Goal: Information Seeking & Learning: Learn about a topic

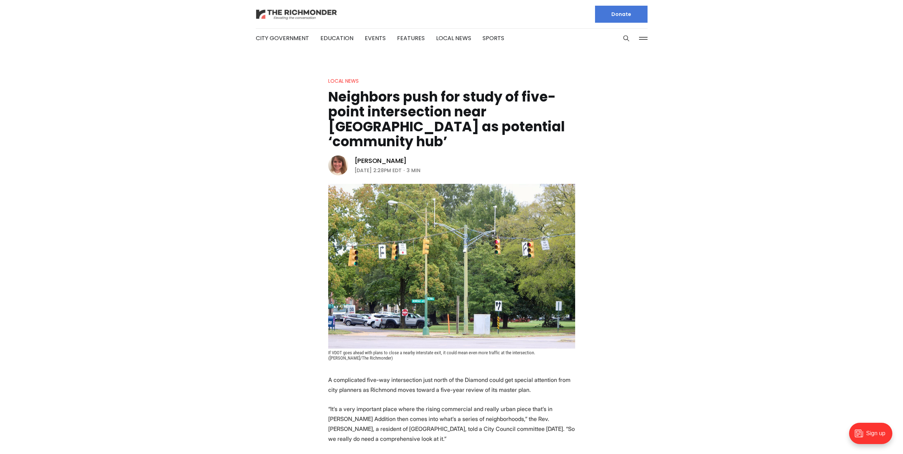
click at [307, 17] on img at bounding box center [297, 14] width 82 height 12
click at [263, 23] on li "City Government" at bounding box center [282, 38] width 53 height 38
click at [266, 19] on img at bounding box center [297, 14] width 82 height 12
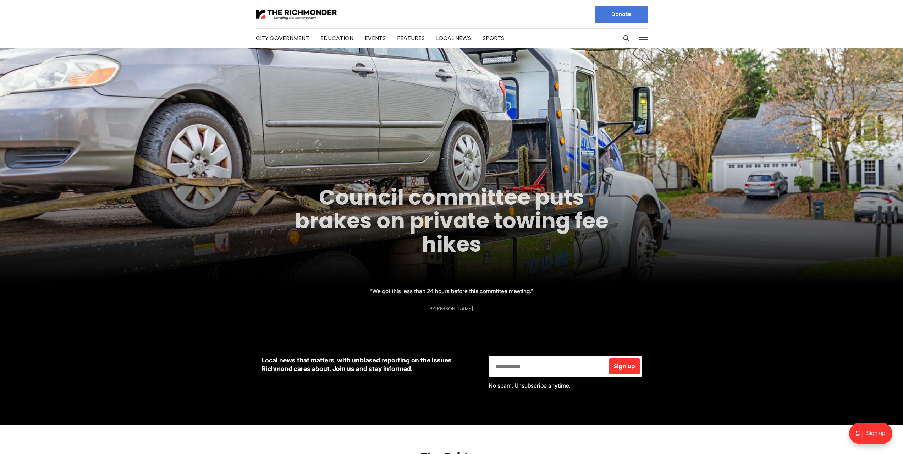
click at [473, 213] on link "Council committee puts brakes on private towing fee hikes" at bounding box center [451, 220] width 313 height 77
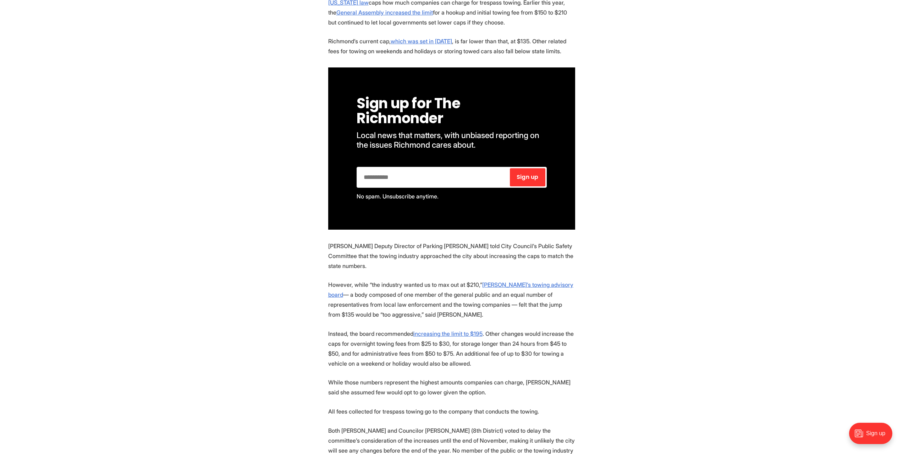
scroll to position [532, 0]
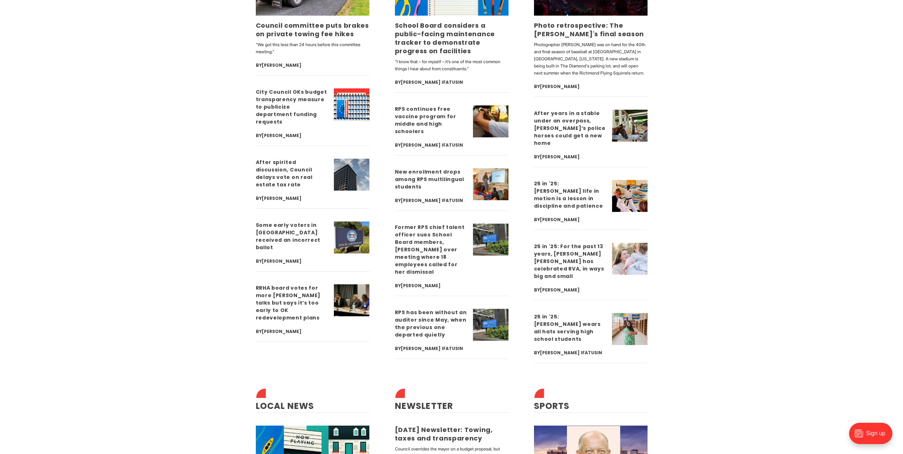
scroll to position [1880, 0]
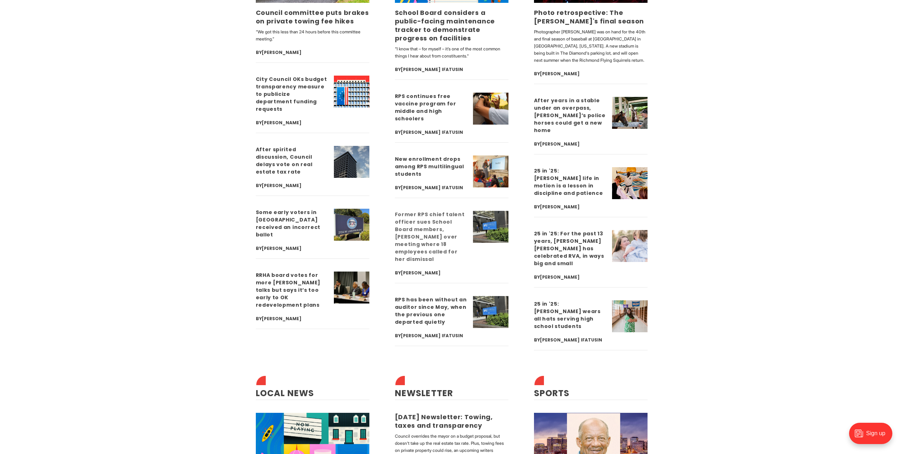
click at [437, 245] on link "Former RPS chief talent officer sues School Board members, [PERSON_NAME] over m…" at bounding box center [430, 237] width 70 height 52
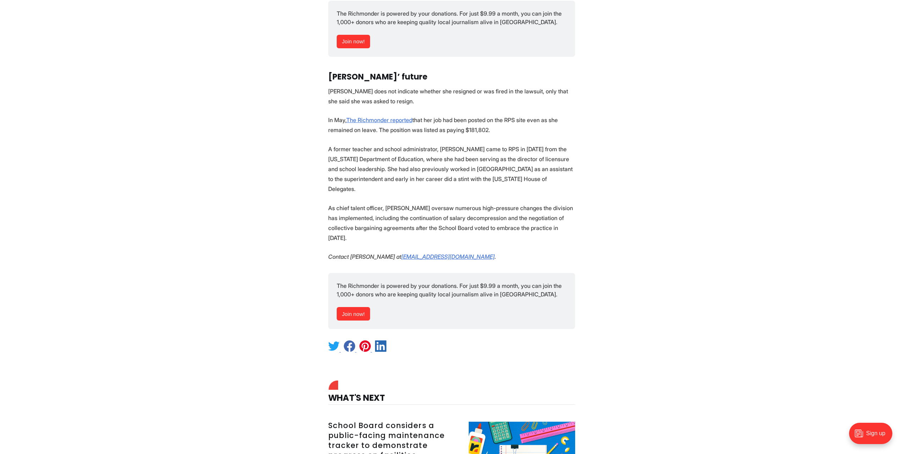
scroll to position [1631, 0]
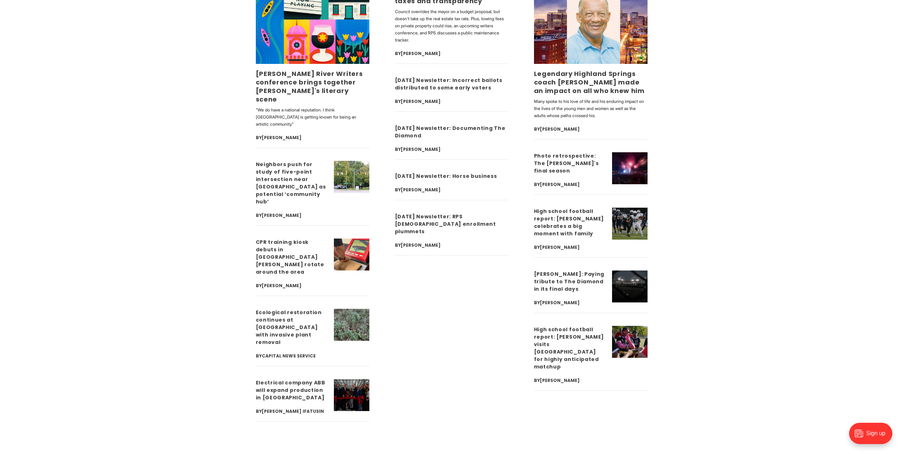
scroll to position [2305, 0]
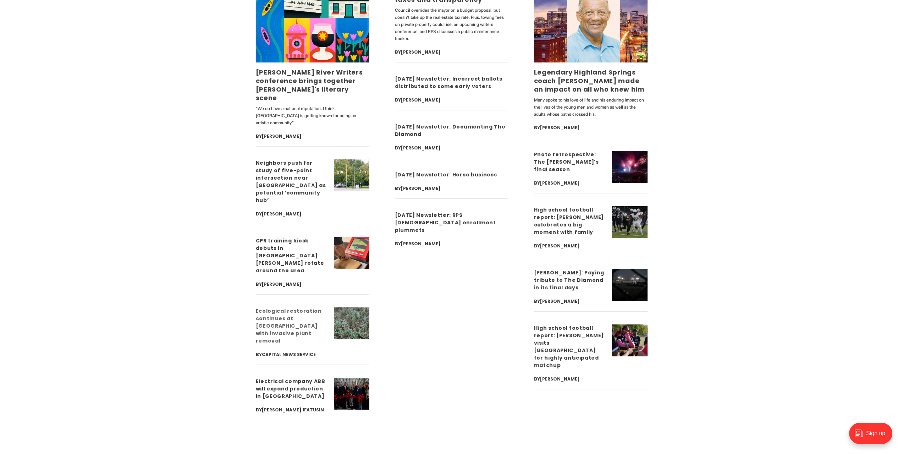
click at [301, 307] on link "Ecological restoration continues at [GEOGRAPHIC_DATA] with invasive plant remov…" at bounding box center [289, 325] width 66 height 37
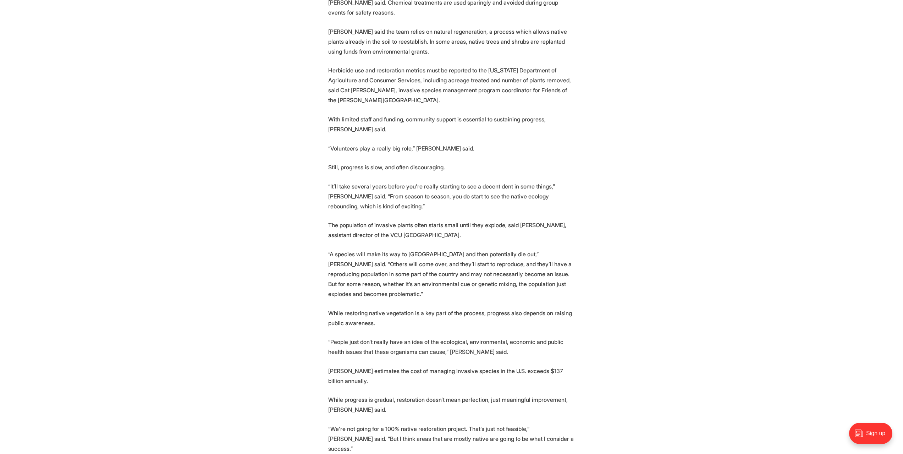
scroll to position [1064, 0]
